Goal: Task Accomplishment & Management: Manage account settings

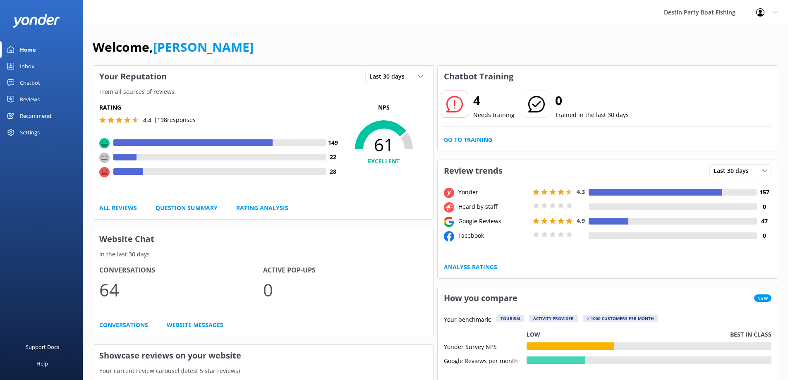
click at [24, 62] on div "Inbox" at bounding box center [27, 66] width 14 height 17
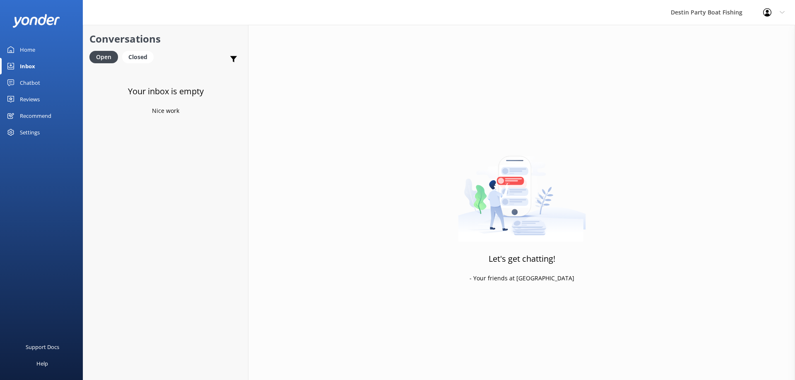
click at [32, 101] on div "Reviews" at bounding box center [30, 99] width 20 height 17
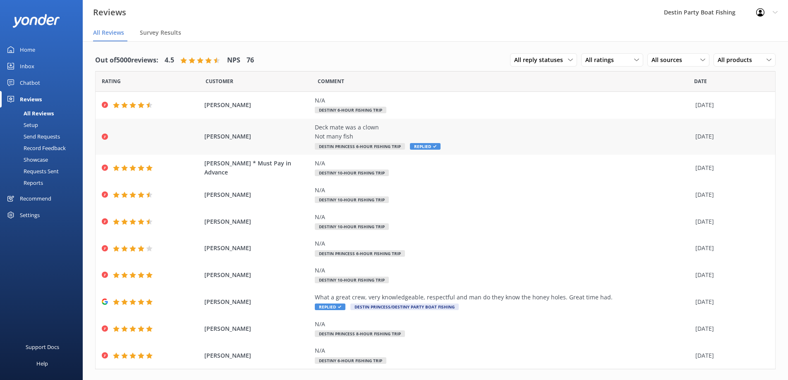
click at [431, 144] on span "Replied" at bounding box center [425, 146] width 31 height 7
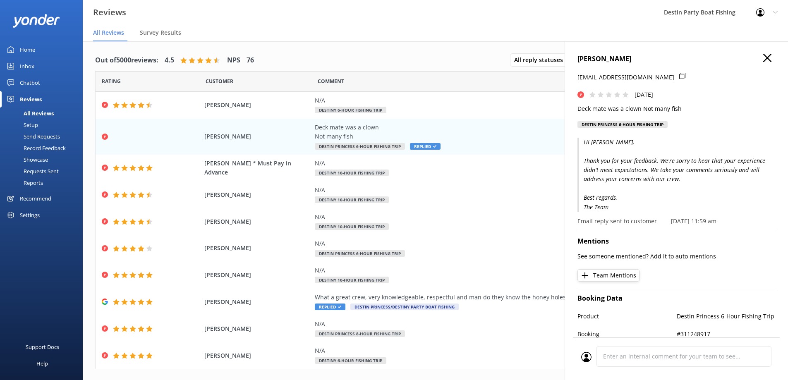
click at [764, 60] on icon "button" at bounding box center [768, 58] width 8 height 8
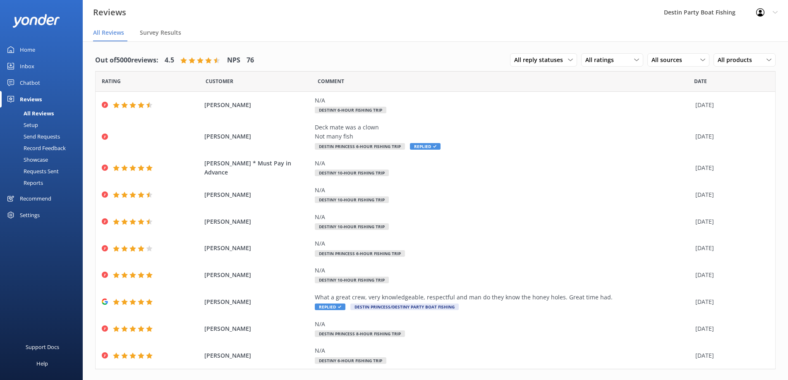
click at [29, 67] on div "Inbox" at bounding box center [27, 66] width 14 height 17
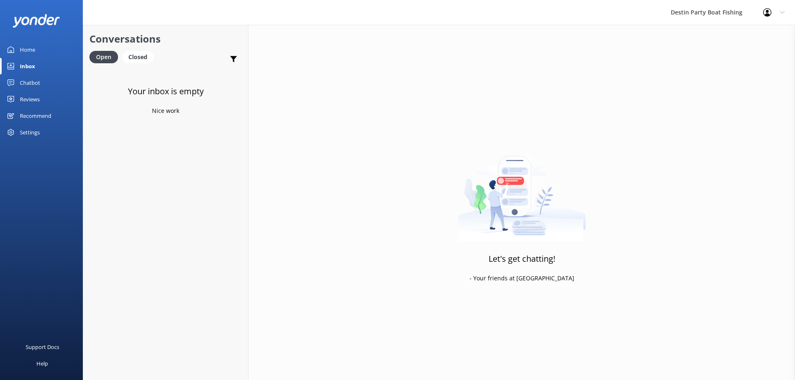
click at [26, 99] on div "Reviews" at bounding box center [30, 99] width 20 height 17
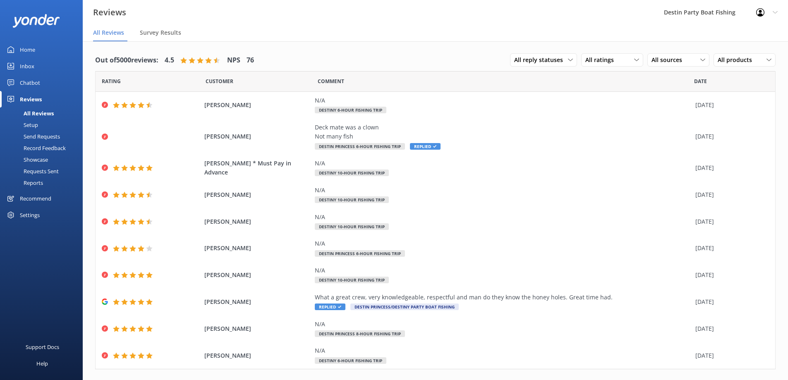
click at [18, 82] on link "Chatbot" at bounding box center [41, 82] width 83 height 17
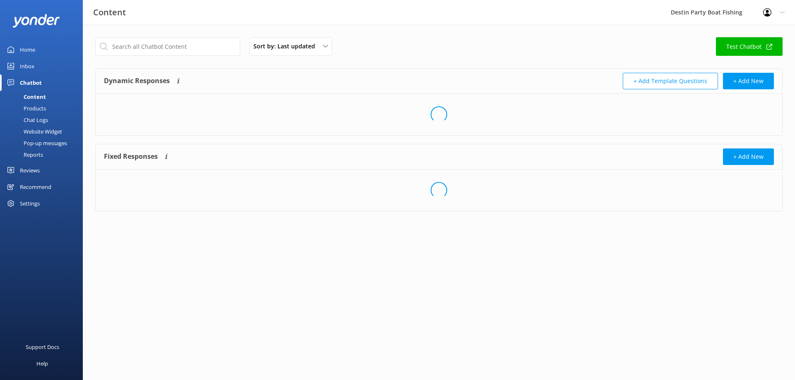
click at [19, 68] on link "Inbox" at bounding box center [41, 66] width 83 height 17
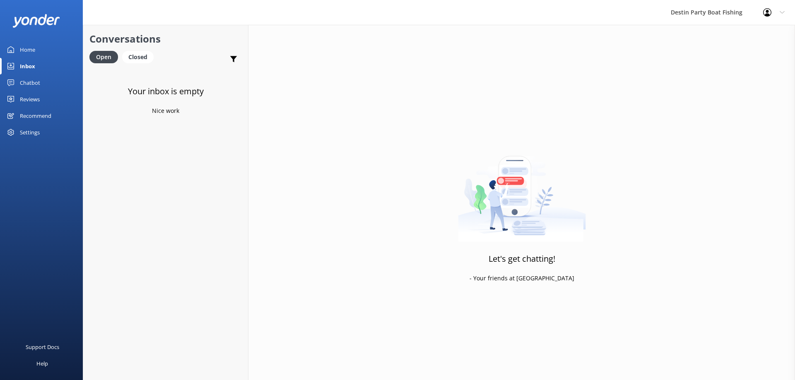
click at [27, 93] on div "Reviews" at bounding box center [30, 99] width 20 height 17
